Goal: Find specific page/section: Find specific page/section

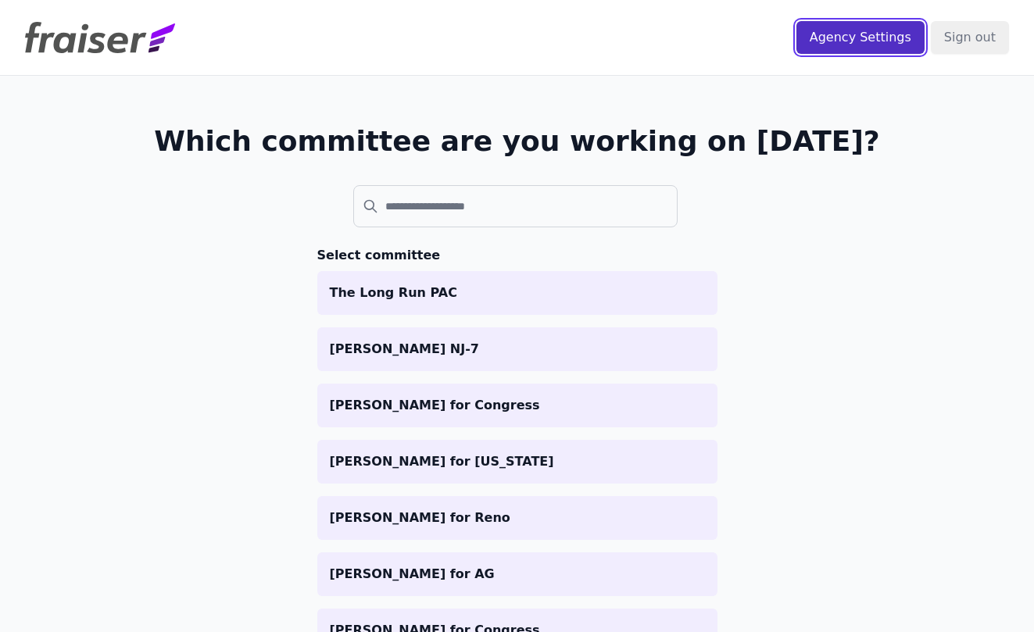
click at [860, 35] on input "Agency Settings" at bounding box center [860, 37] width 128 height 33
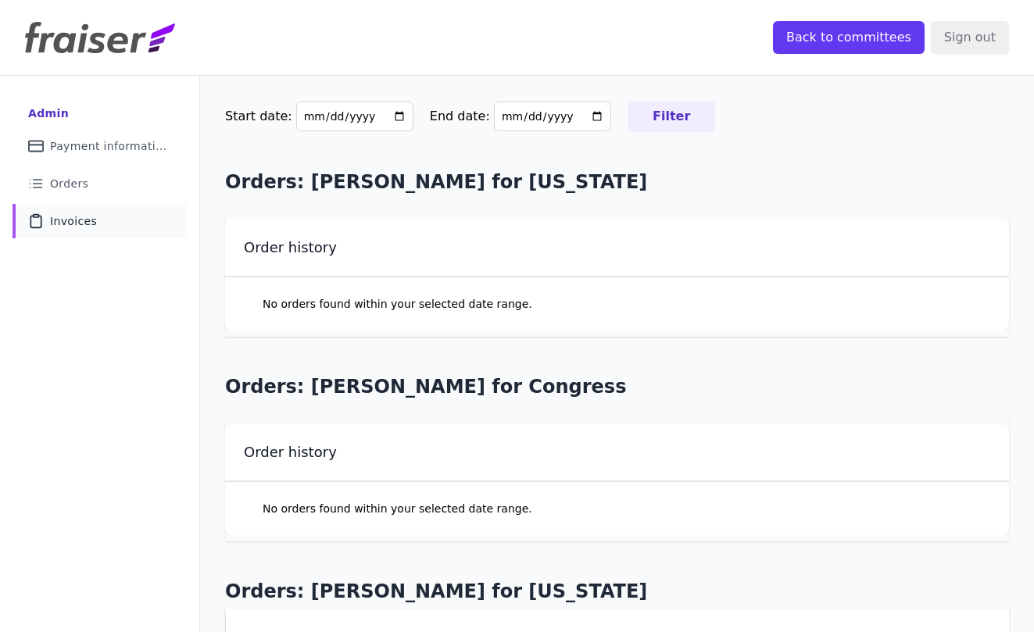
click at [85, 220] on span "Invoices" at bounding box center [73, 221] width 47 height 16
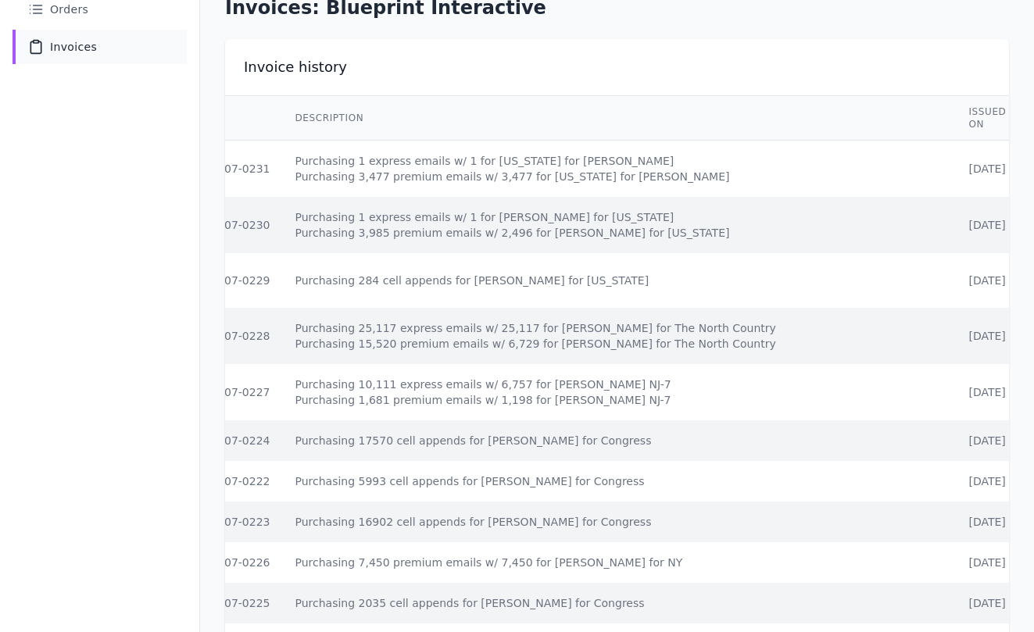
scroll to position [0, 55]
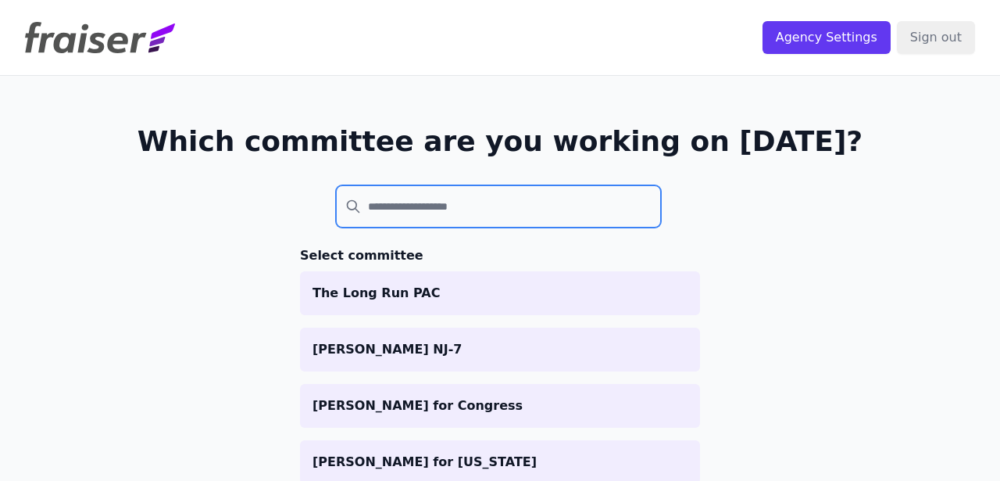
click at [402, 211] on input "search" at bounding box center [498, 206] width 325 height 42
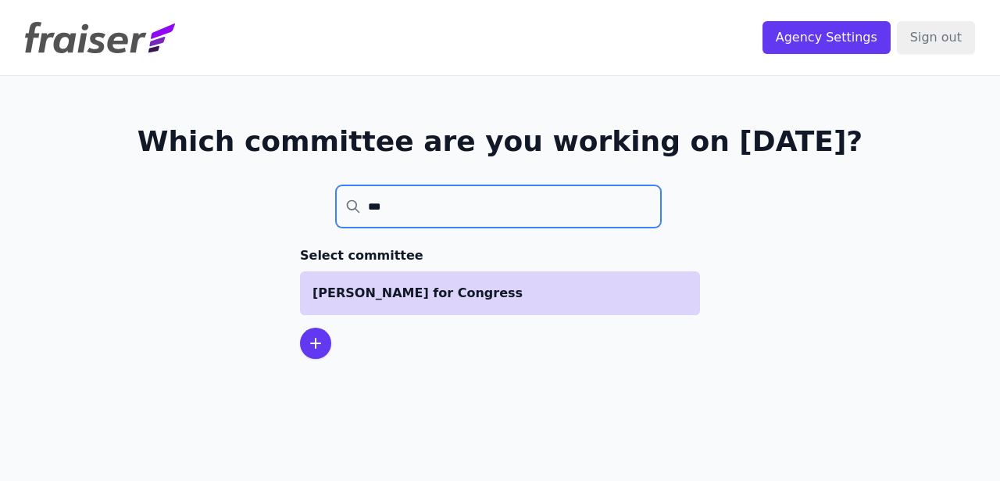
type input "***"
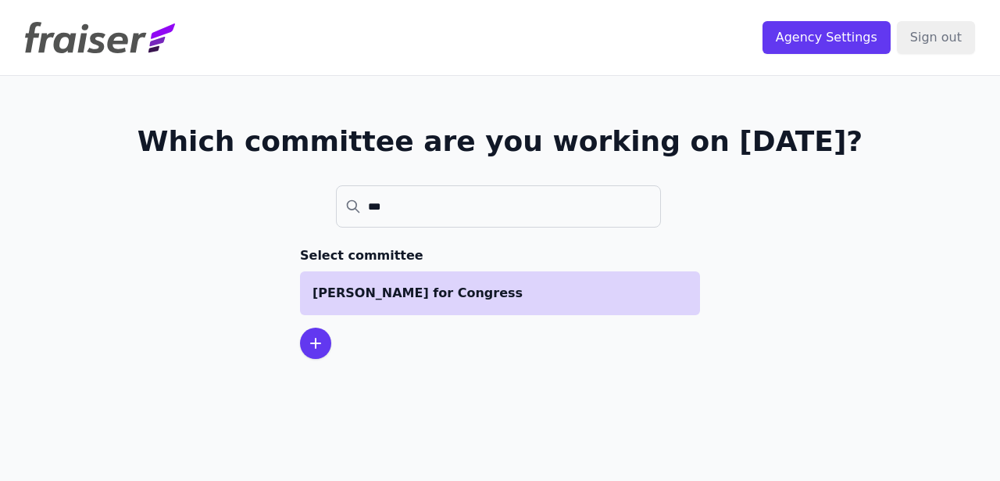
click at [370, 293] on p "[PERSON_NAME] for Congress" at bounding box center [500, 293] width 375 height 19
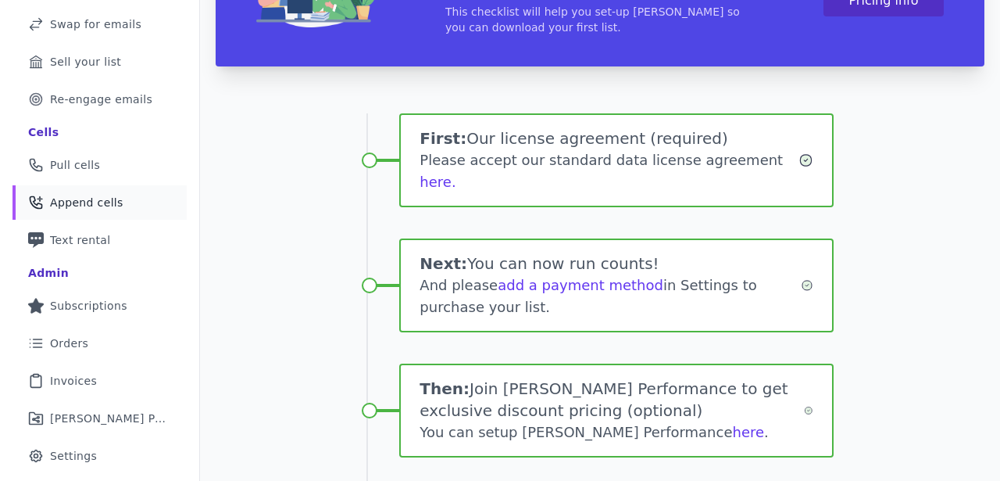
scroll to position [198, 0]
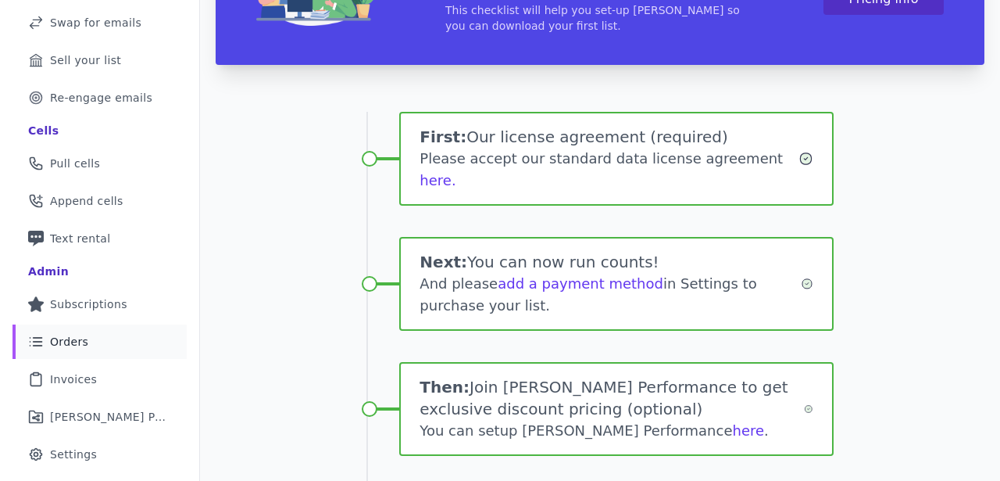
click at [133, 343] on link "List Icon Outline of bulleted list Orders" at bounding box center [100, 341] width 174 height 34
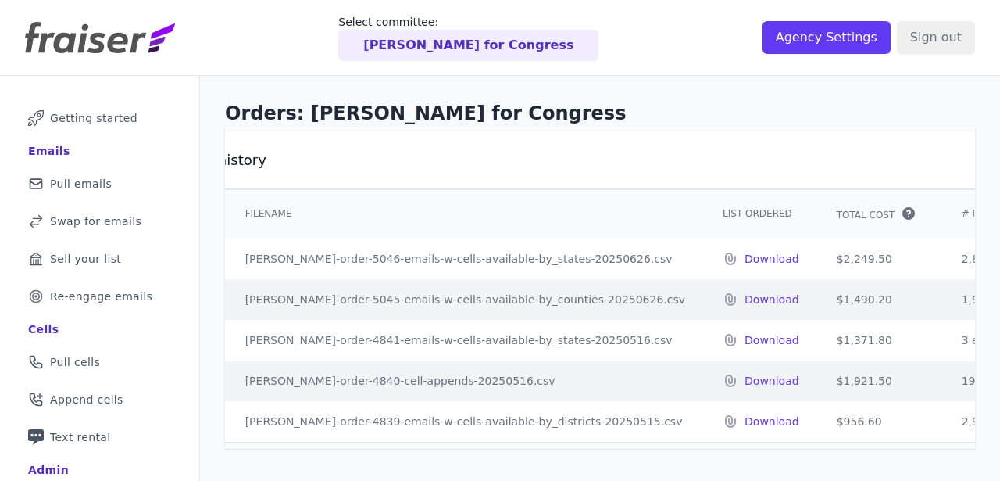
click at [103, 59] on header "Select committee: Adam Hollier for Congress Agency Settings Sign out" at bounding box center [500, 38] width 1000 height 76
click at [106, 41] on img at bounding box center [100, 37] width 150 height 31
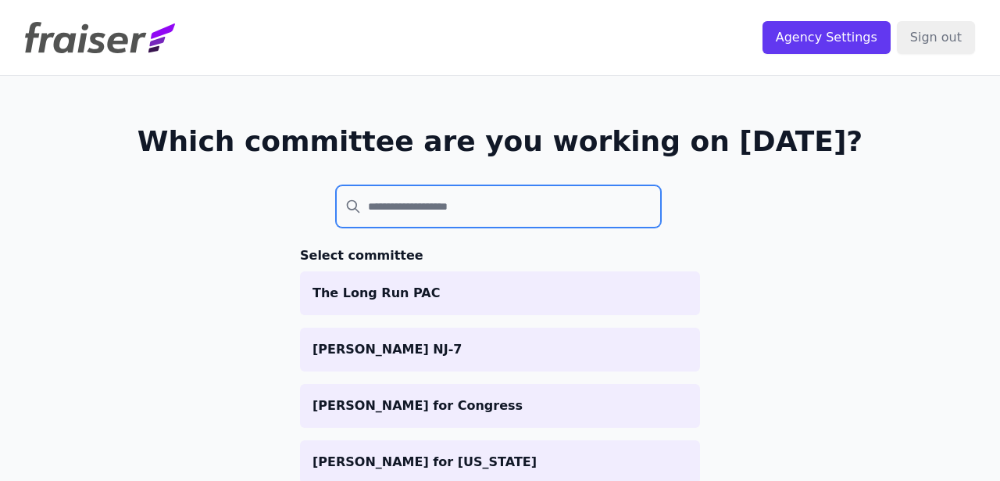
click at [443, 223] on input "search" at bounding box center [498, 206] width 325 height 42
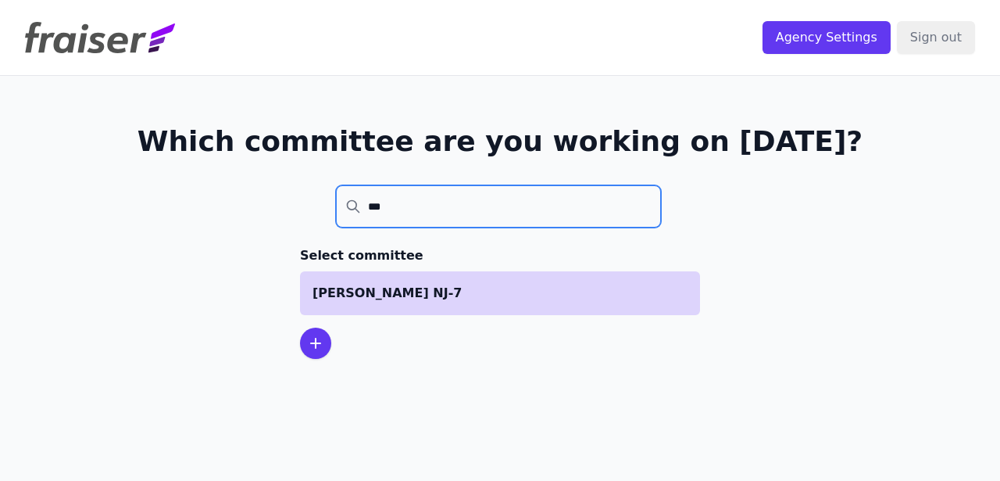
type input "***"
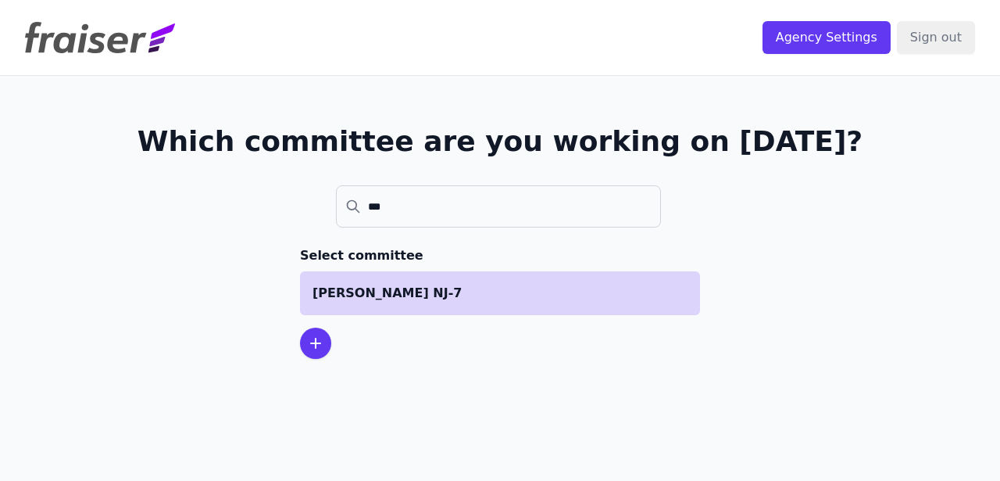
click at [426, 294] on p "[PERSON_NAME] NJ-7" at bounding box center [500, 293] width 375 height 19
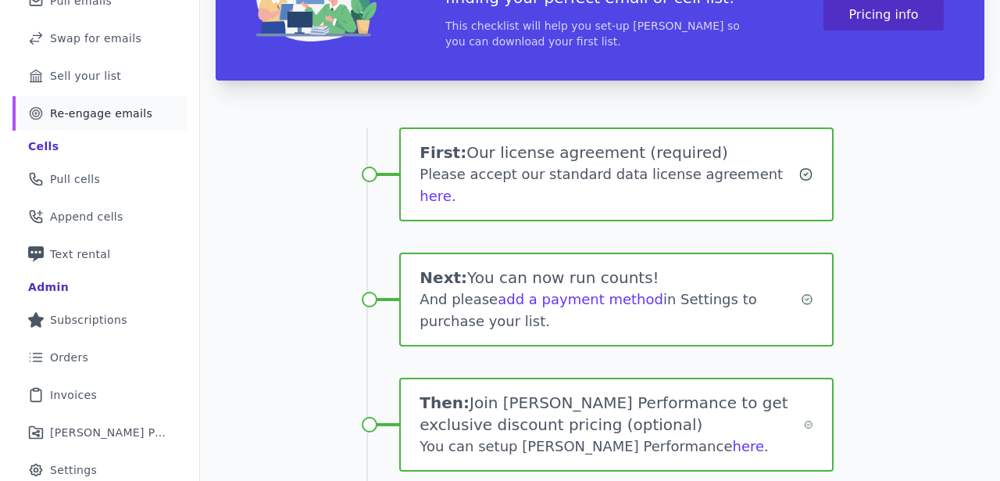
scroll to position [191, 0]
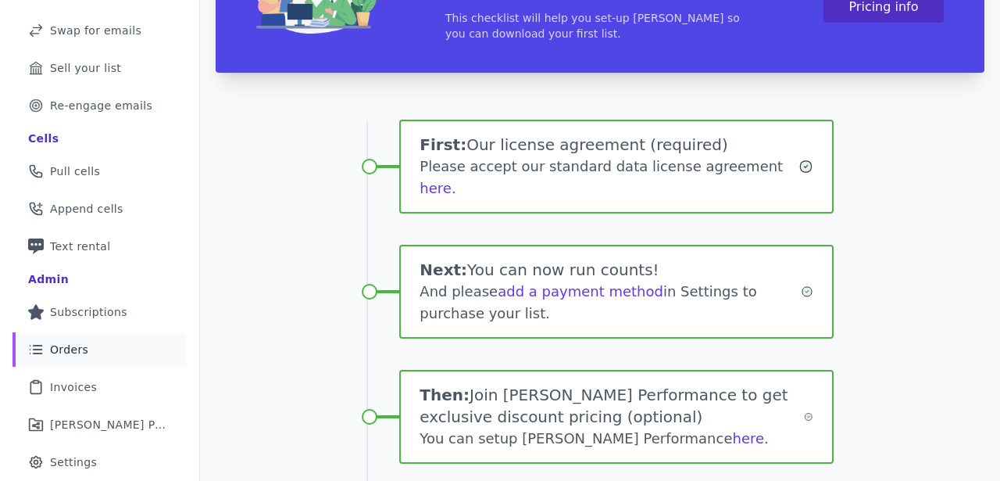
click at [102, 342] on link "List Icon Outline of bulleted list Orders" at bounding box center [100, 349] width 174 height 34
